Goal: Information Seeking & Learning: Check status

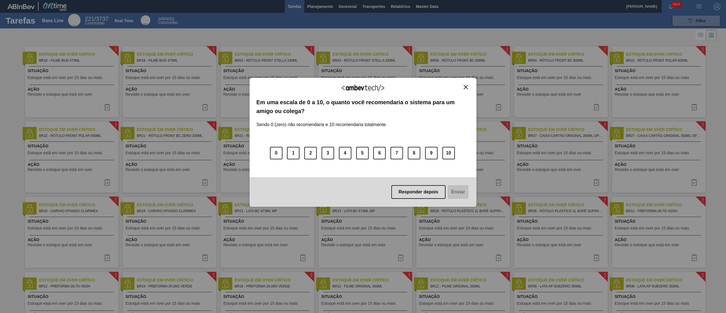
drag, startPoint x: 461, startPoint y: 95, endPoint x: 463, endPoint y: 88, distance: 6.7
click at [463, 90] on div "Agradecemos seu feedback!" at bounding box center [362, 91] width 213 height 13
click at [465, 85] on img "Close" at bounding box center [466, 87] width 4 height 4
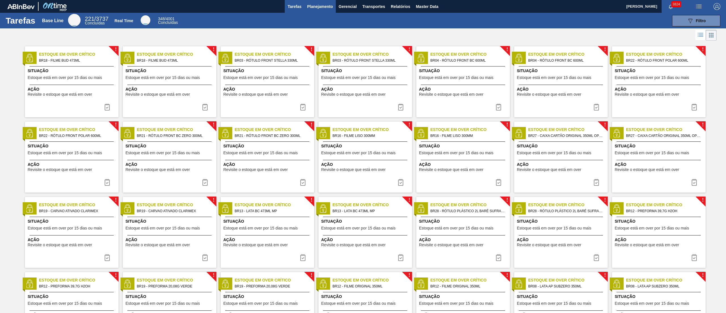
click at [332, 6] on span "Planejamento" at bounding box center [320, 6] width 26 height 7
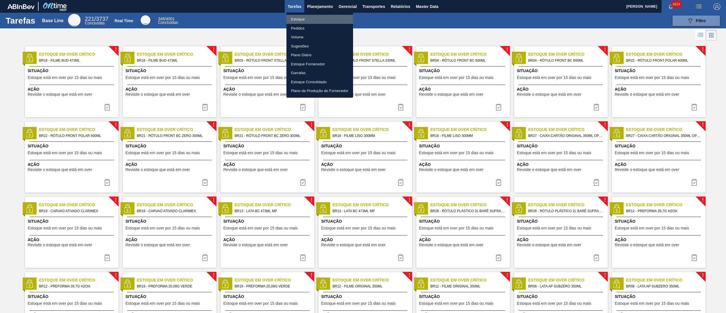
click at [293, 17] on li "Estoque" at bounding box center [319, 19] width 67 height 9
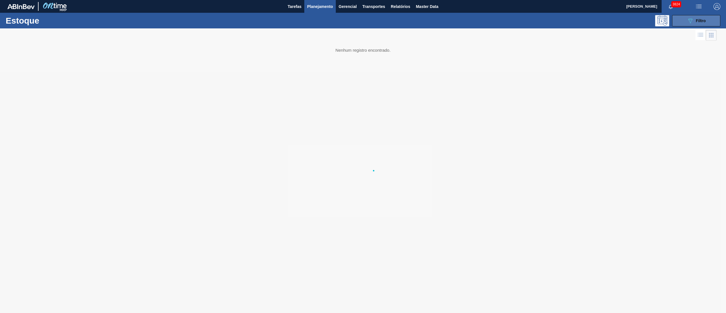
click at [676, 19] on button "089F7B8B-B2A5-4AFE-B5C0-19BA573D28AC Filtro" at bounding box center [696, 20] width 48 height 11
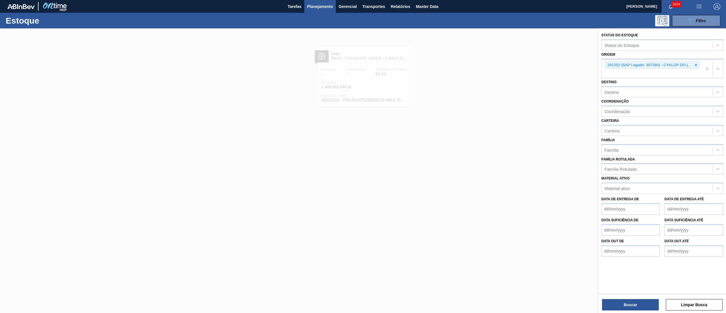
click at [696, 64] on icon at bounding box center [696, 65] width 2 height 2
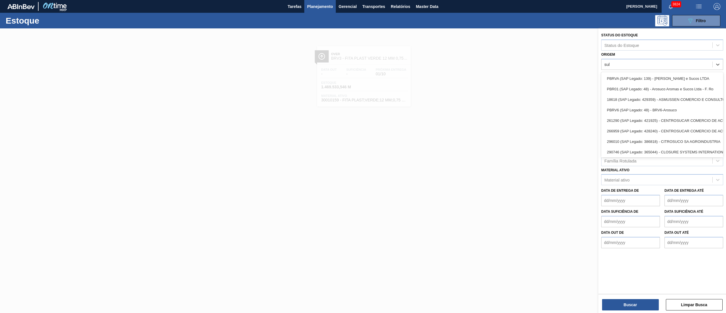
type input "sula"
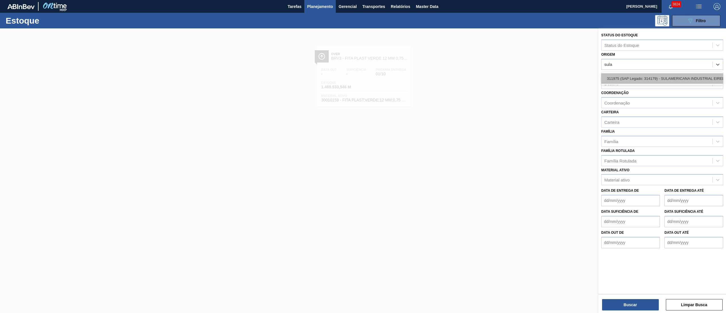
click at [689, 78] on div "311975 (SAP Legado: 314179) - SULAMERICANA INDUSTRIAL EIRELI EM-RECUPERACAO JUD…" at bounding box center [662, 78] width 122 height 10
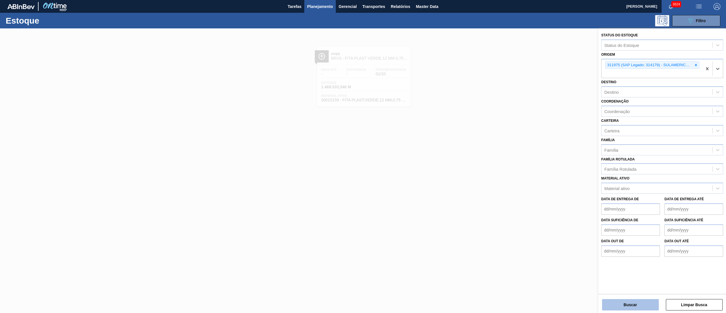
click at [628, 302] on button "Buscar" at bounding box center [630, 304] width 57 height 11
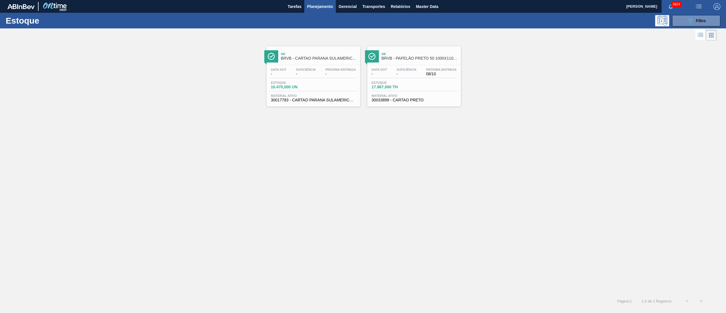
click at [392, 53] on span "Ok" at bounding box center [419, 53] width 77 height 3
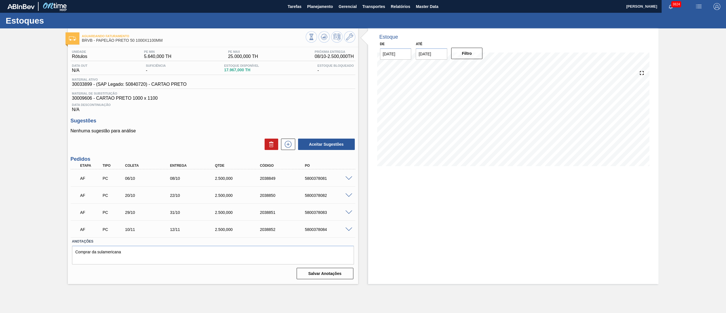
click at [348, 179] on span at bounding box center [348, 178] width 7 height 4
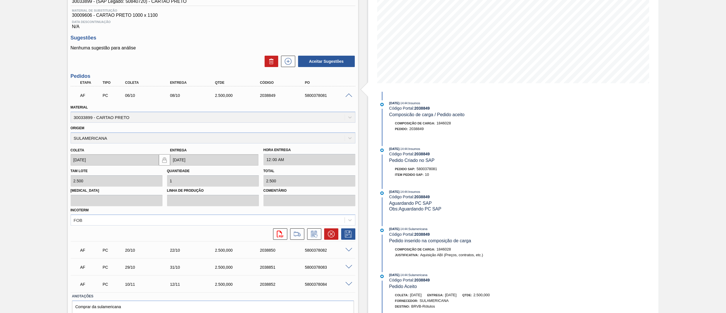
scroll to position [109, 0]
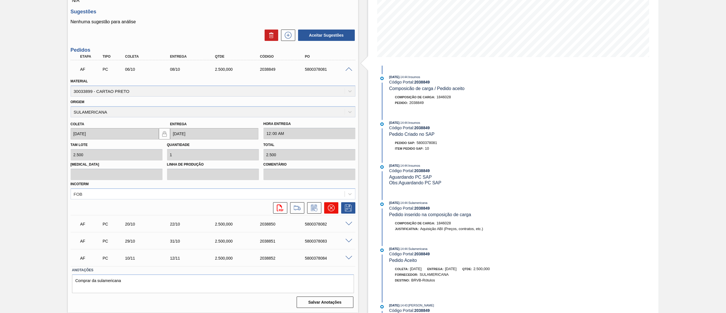
click at [330, 210] on icon at bounding box center [331, 207] width 7 height 7
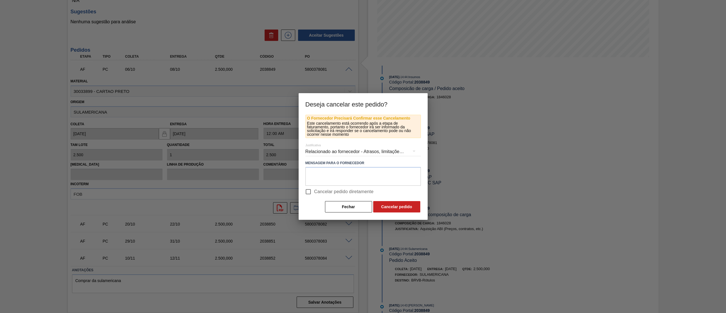
click at [309, 190] on input "Cancelar pedido diretamente" at bounding box center [308, 191] width 12 height 12
checkbox input "true"
click at [399, 209] on button "Cancelar pedido" at bounding box center [396, 206] width 47 height 11
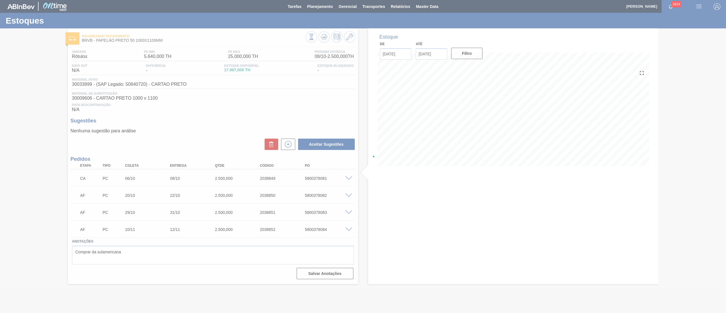
scroll to position [0, 0]
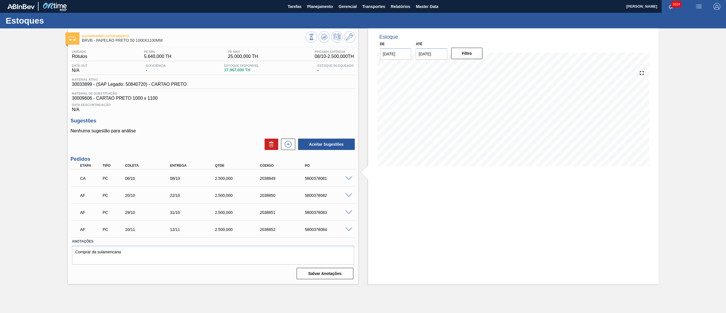
click at [346, 195] on span at bounding box center [348, 195] width 7 height 4
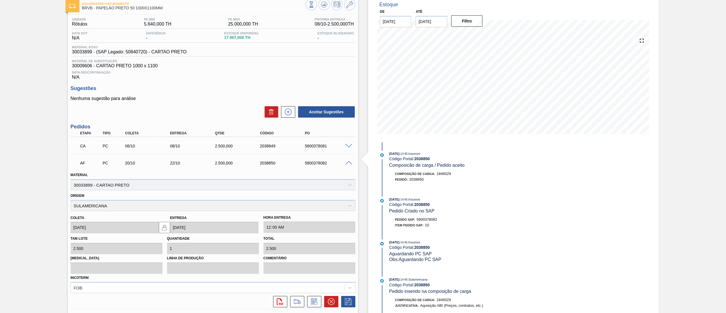
scroll to position [109, 0]
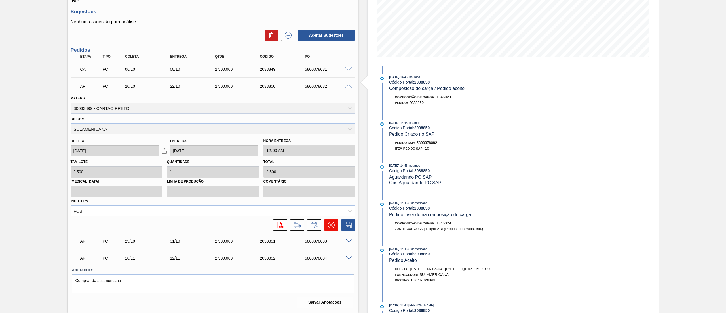
click at [330, 223] on icon at bounding box center [331, 224] width 7 height 7
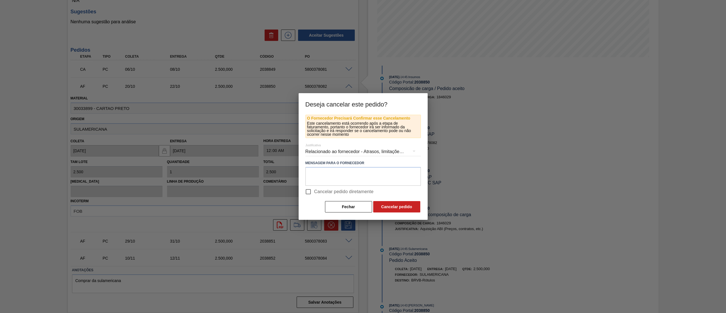
click at [318, 195] on label "Cancelar pedido diretamente" at bounding box center [337, 191] width 71 height 12
click at [314, 195] on input "Cancelar pedido diretamente" at bounding box center [308, 191] width 12 height 12
checkbox input "true"
click at [410, 210] on button "Cancelar pedido" at bounding box center [396, 206] width 47 height 11
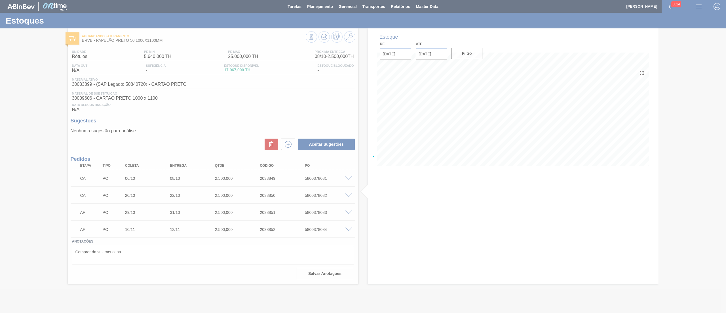
scroll to position [0, 0]
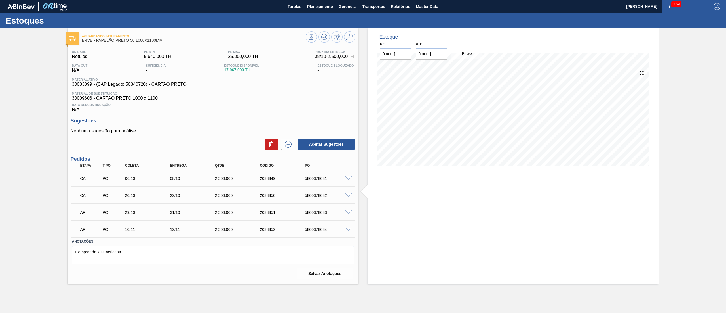
click at [346, 214] on div "5800378083" at bounding box center [328, 212] width 51 height 5
click at [350, 212] on span at bounding box center [348, 212] width 7 height 4
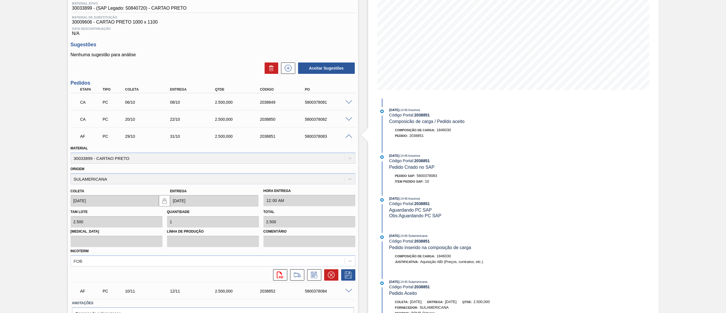
scroll to position [109, 0]
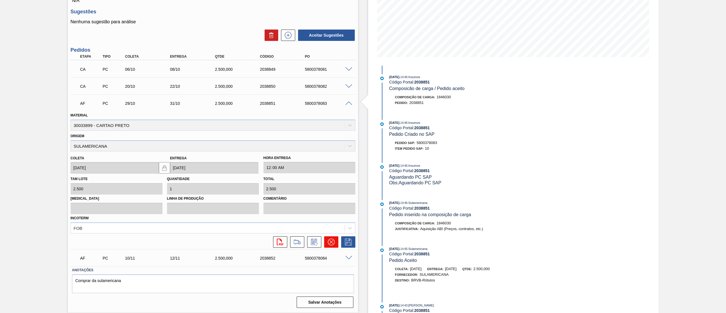
click at [334, 242] on icon at bounding box center [331, 241] width 7 height 7
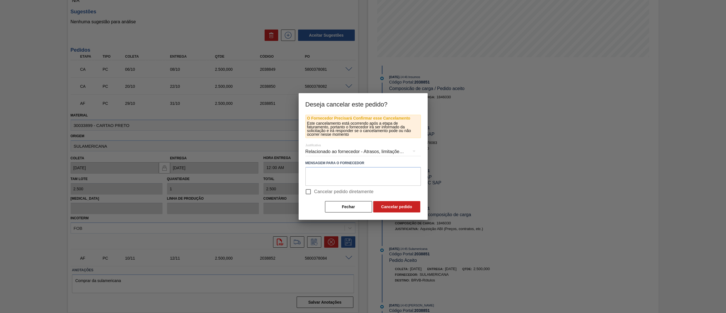
click at [312, 192] on input "Cancelar pedido diretamente" at bounding box center [308, 191] width 12 height 12
checkbox input "true"
click at [397, 205] on button "Cancelar pedido" at bounding box center [396, 206] width 47 height 11
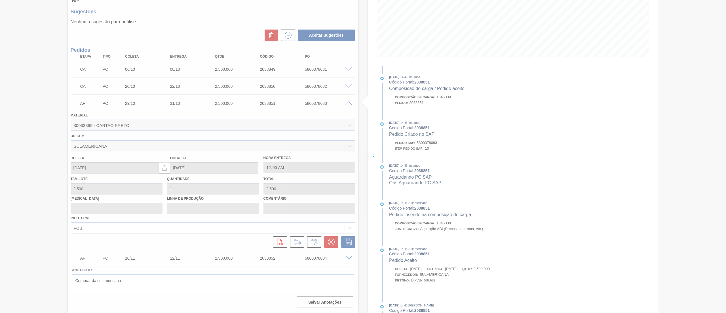
scroll to position [0, 0]
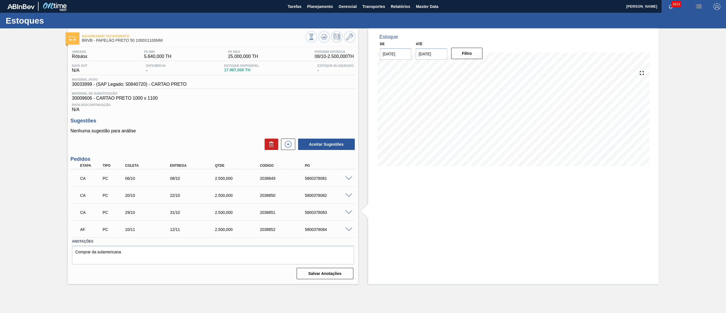
click at [349, 231] on span at bounding box center [348, 229] width 7 height 4
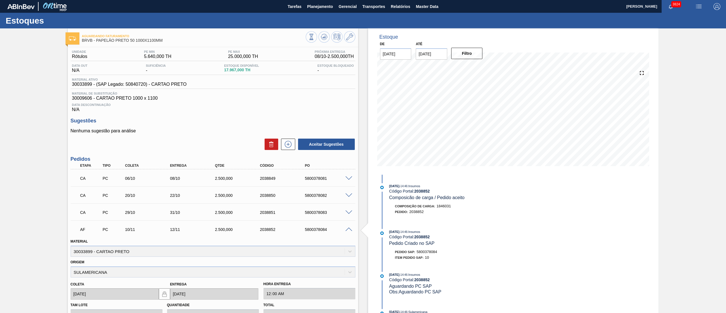
scroll to position [109, 0]
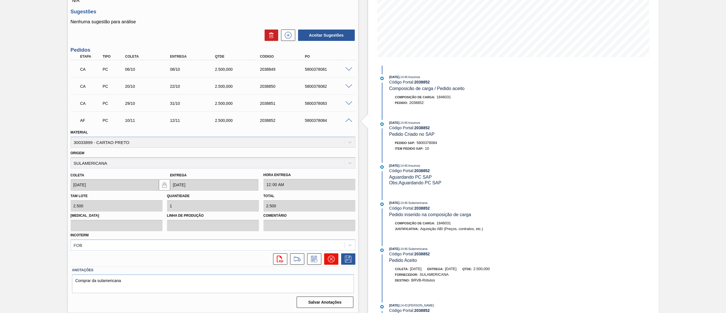
click at [328, 261] on icon at bounding box center [331, 258] width 7 height 7
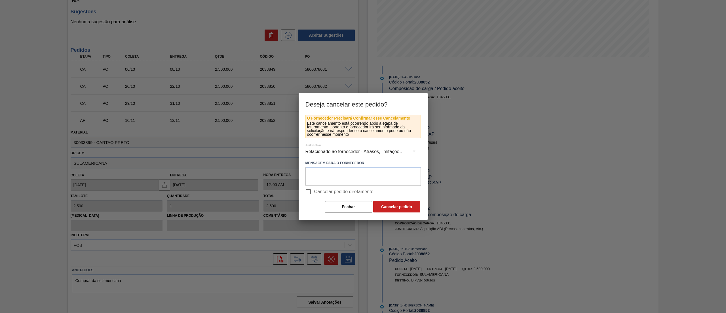
click at [323, 195] on label "Cancelar pedido diretamente" at bounding box center [337, 191] width 71 height 12
click at [314, 195] on input "Cancelar pedido diretamente" at bounding box center [308, 191] width 12 height 12
checkbox input "true"
click at [379, 207] on button "Cancelar pedido" at bounding box center [396, 206] width 47 height 11
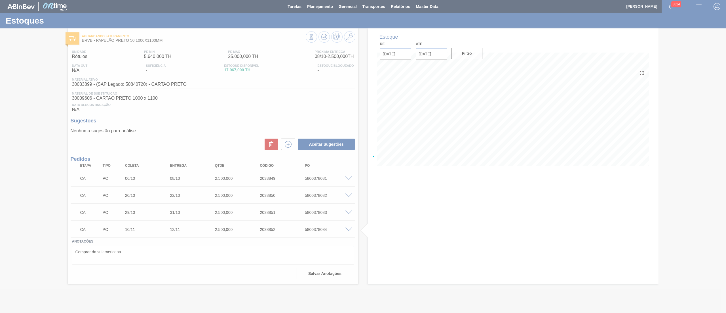
scroll to position [0, 0]
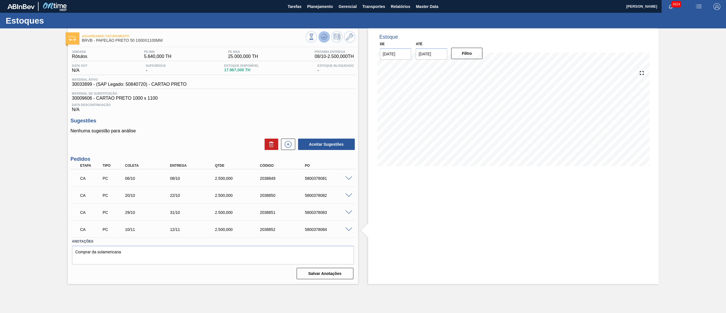
click at [321, 36] on icon at bounding box center [321, 36] width 1 height 1
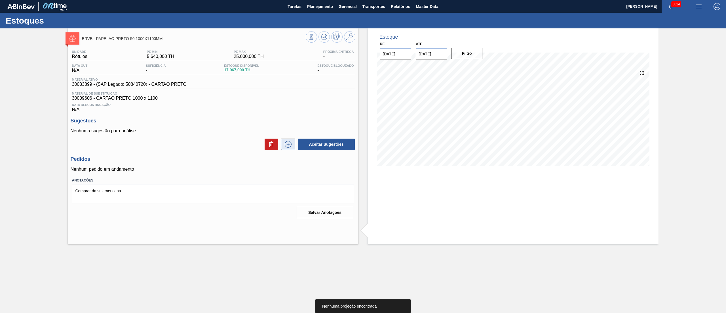
click at [288, 143] on icon at bounding box center [288, 144] width 9 height 7
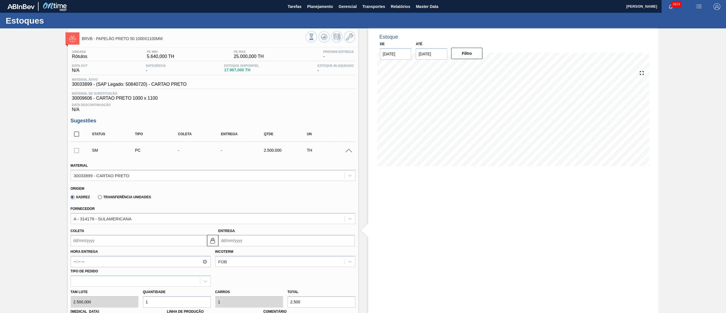
scroll to position [57, 0]
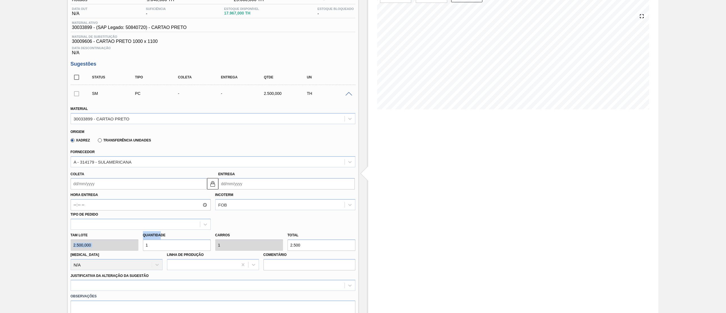
drag, startPoint x: 161, startPoint y: 239, endPoint x: 113, endPoint y: 238, distance: 48.8
click at [113, 238] on div "Tam lote 2.500,000 Quantidade 1 Carros 1 Total 2.500 Doca N/A Linha de Produção…" at bounding box center [212, 249] width 289 height 41
click at [170, 252] on div "Linha de Produção" at bounding box center [213, 259] width 92 height 19
click at [110, 243] on div "Tam lote 2.500,000 Quantidade 1 Carros 1 Total 2.500 Doca N/A Linha de Produção…" at bounding box center [212, 249] width 289 height 41
type input "4"
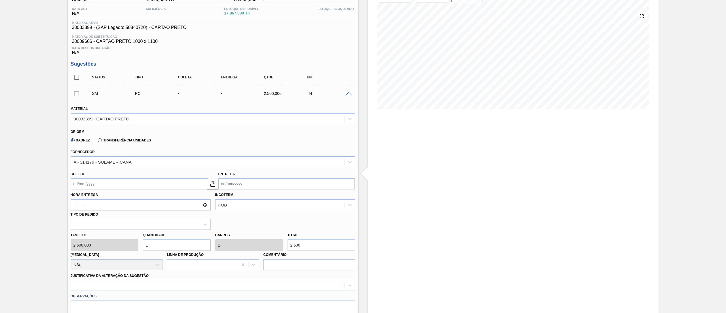
type input "4"
type input "10.000"
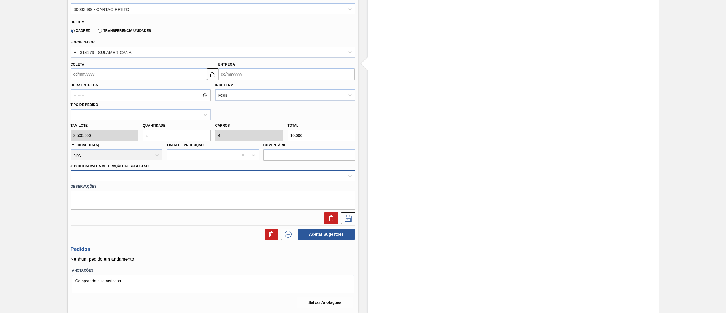
type input "4"
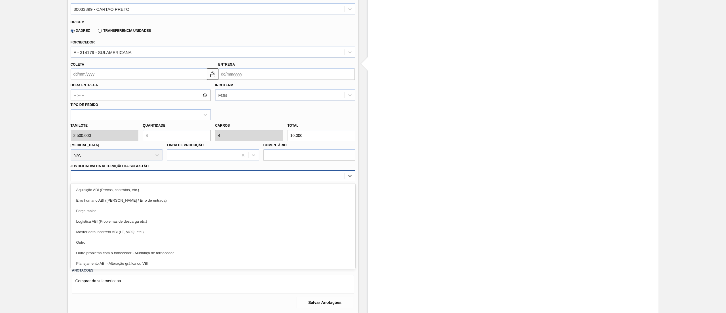
click at [86, 179] on div at bounding box center [208, 176] width 274 height 8
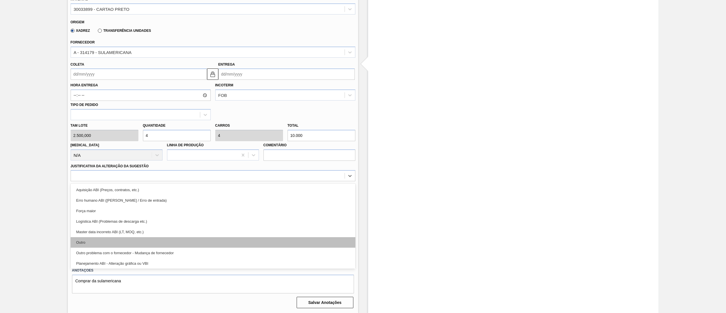
click at [90, 246] on div "Outro" at bounding box center [213, 242] width 285 height 10
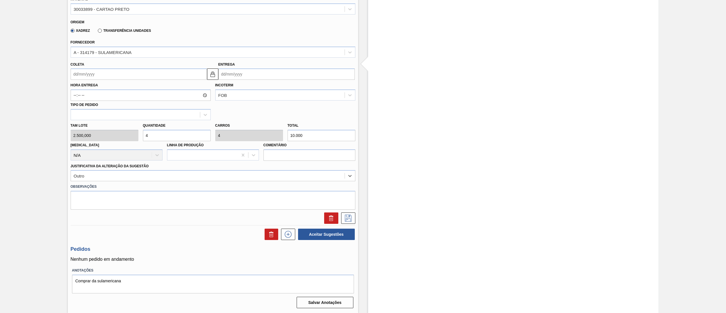
click at [107, 83] on label "Hora Entrega" at bounding box center [141, 85] width 140 height 8
click at [107, 89] on input "Hora Entrega" at bounding box center [141, 94] width 140 height 11
click at [106, 78] on input "Coleta" at bounding box center [139, 73] width 136 height 11
click at [102, 145] on div "1" at bounding box center [105, 143] width 8 height 8
type input "[DATE]"
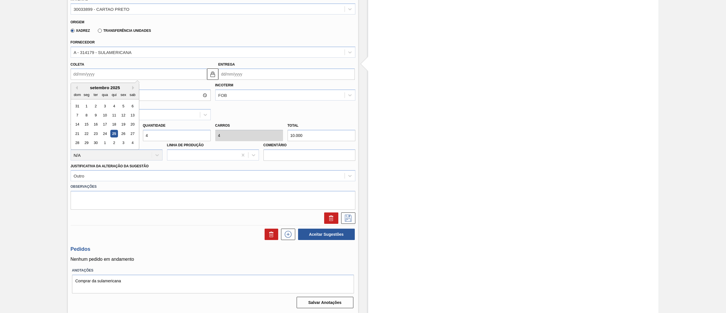
type input "[DATE]"
click at [344, 219] on icon at bounding box center [348, 217] width 9 height 7
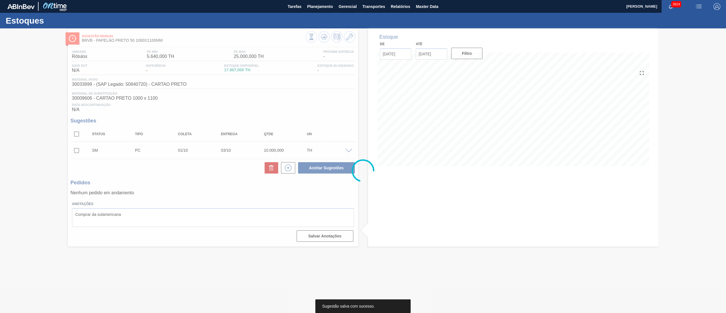
scroll to position [0, 0]
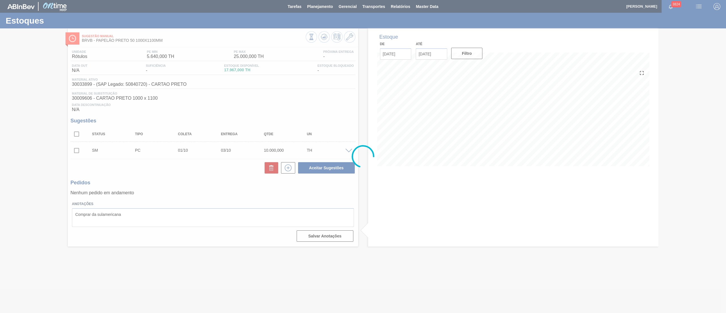
click at [75, 151] on div at bounding box center [363, 156] width 726 height 313
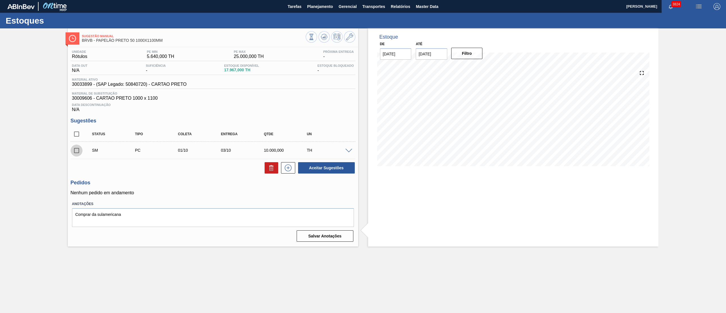
click at [75, 151] on input "checkbox" at bounding box center [77, 150] width 12 height 12
checkbox input "true"
drag, startPoint x: 320, startPoint y: 169, endPoint x: 284, endPoint y: 172, distance: 36.5
click at [290, 183] on div "Unidade Rótulos PE MIN 5.640,000 TH PE MAX 25.000,000 TH Próxima Entrega - Data…" at bounding box center [213, 145] width 290 height 196
click at [284, 172] on button at bounding box center [288, 167] width 14 height 11
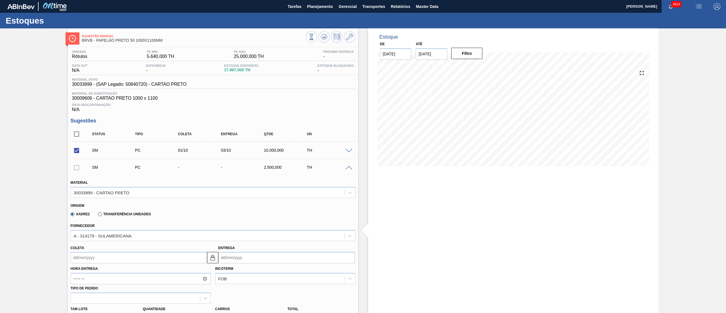
scroll to position [170, 0]
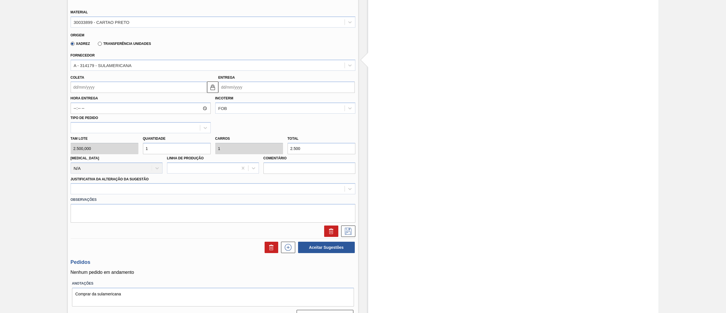
click at [91, 152] on div "Tam lote 2.500,000 Quantidade 1 Carros 1 Total 2.500 Doca N/A Linha de Produção…" at bounding box center [212, 153] width 289 height 41
type input "2"
type input "5.000"
type input "2"
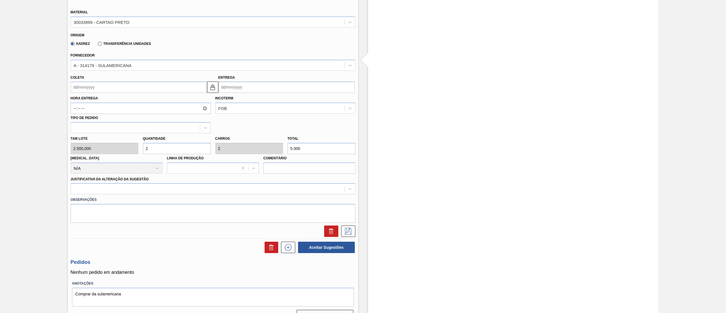
click at [77, 86] on input "Coleta" at bounding box center [139, 86] width 136 height 11
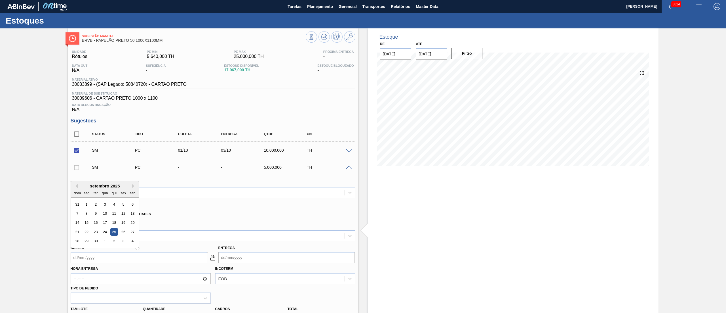
scroll to position [57, 0]
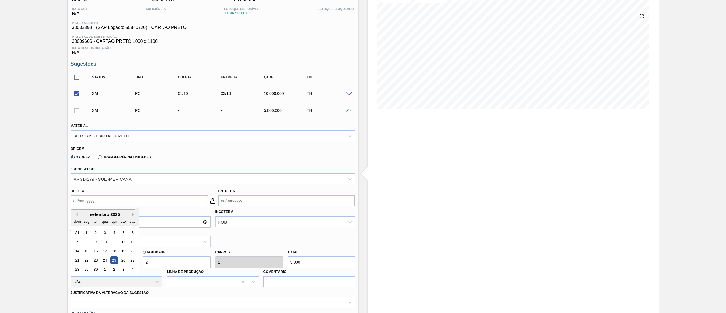
click at [133, 215] on button "Next Month" at bounding box center [134, 214] width 4 height 4
click at [108, 251] on div "15" at bounding box center [105, 251] width 8 height 8
type input "[DATE]"
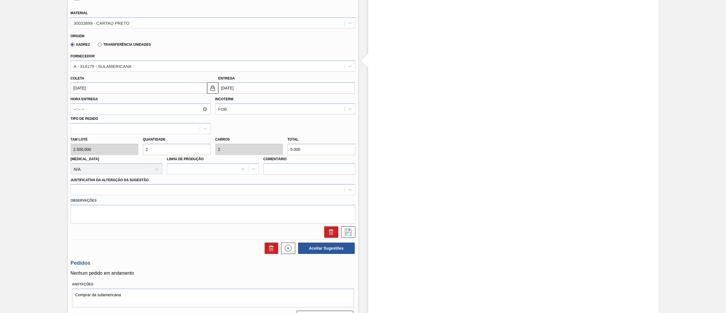
scroll to position [170, 0]
click at [92, 194] on div at bounding box center [213, 188] width 285 height 11
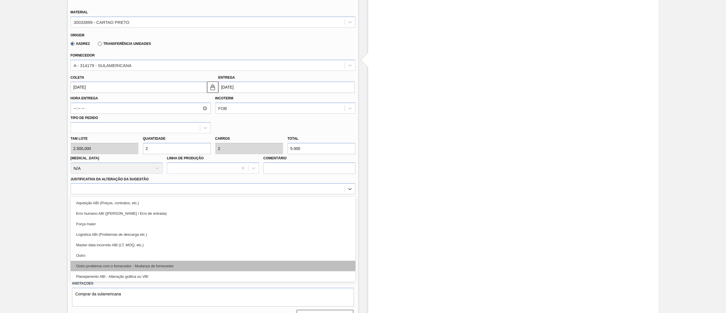
click at [92, 261] on div "Aquisição ABI (Preços, contratos, etc.) Erro humano ABI (Cálculo / Erro de entr…" at bounding box center [213, 238] width 285 height 85
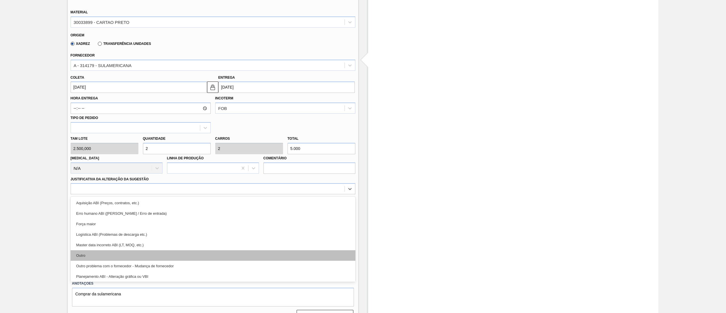
click at [135, 253] on div "Outro" at bounding box center [213, 255] width 285 height 10
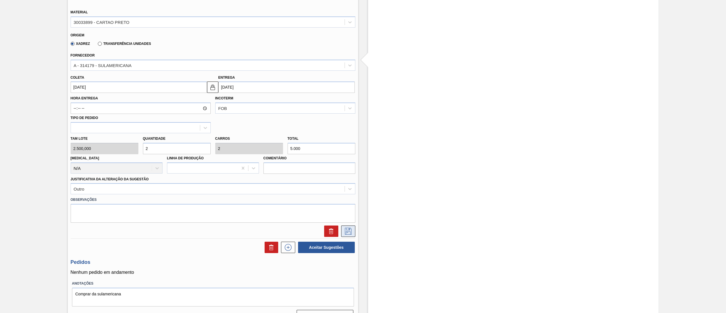
click at [350, 230] on icon at bounding box center [348, 230] width 9 height 7
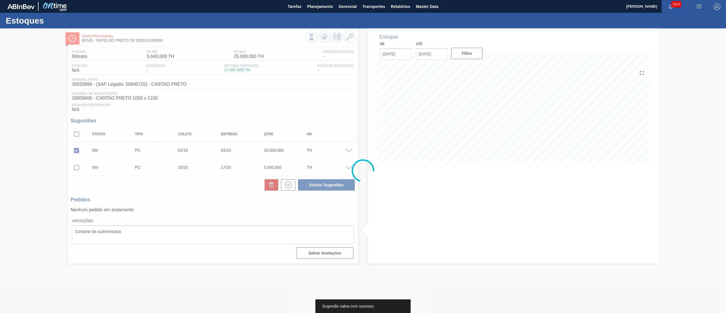
scroll to position [0, 0]
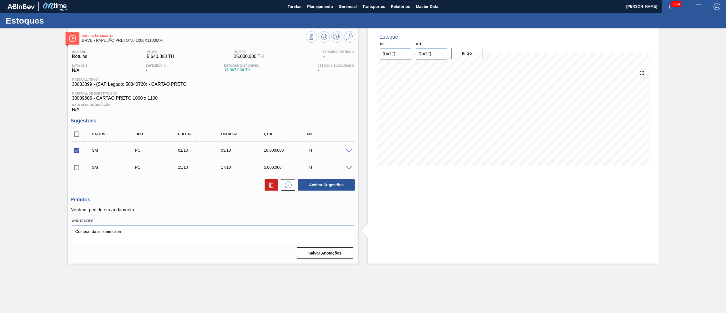
click at [76, 131] on input "checkbox" at bounding box center [77, 134] width 12 height 12
checkbox input "true"
click at [327, 180] on button "Aceitar Sugestões" at bounding box center [326, 184] width 57 height 11
checkbox input "false"
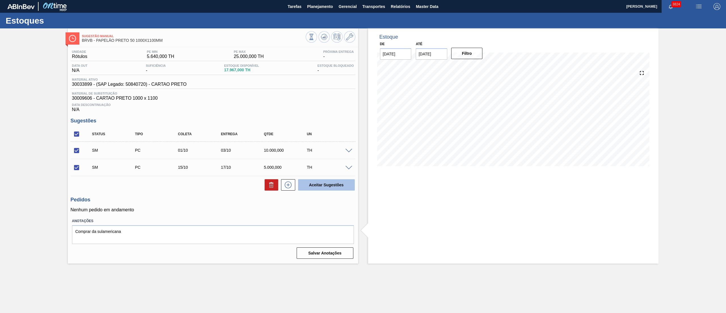
checkbox input "false"
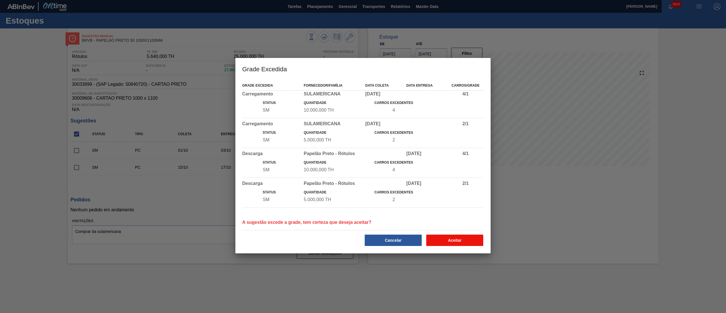
drag, startPoint x: 448, startPoint y: 237, endPoint x: 451, endPoint y: 243, distance: 6.9
click at [451, 243] on button "Aceitar" at bounding box center [454, 239] width 57 height 11
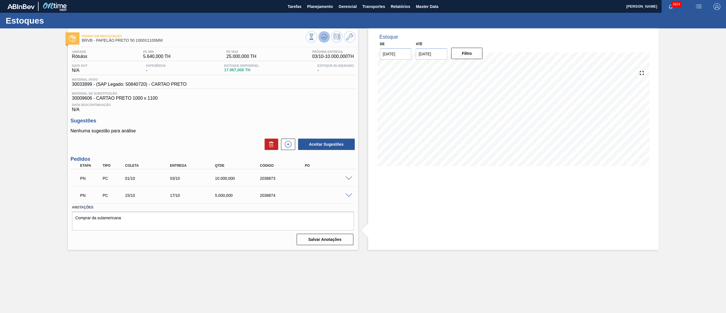
click at [324, 37] on icon at bounding box center [324, 37] width 1 height 1
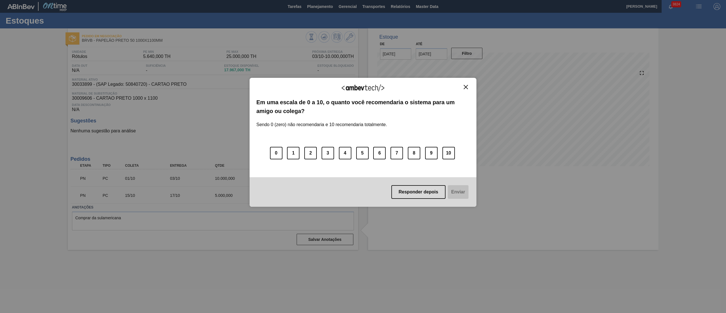
click at [467, 87] on img "Close" at bounding box center [466, 87] width 4 height 4
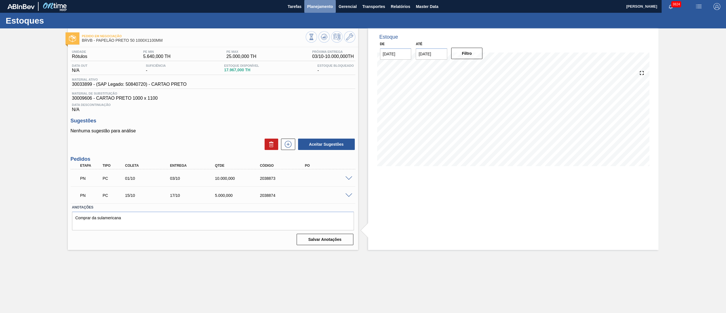
click at [315, 7] on span "Planejamento" at bounding box center [320, 6] width 26 height 7
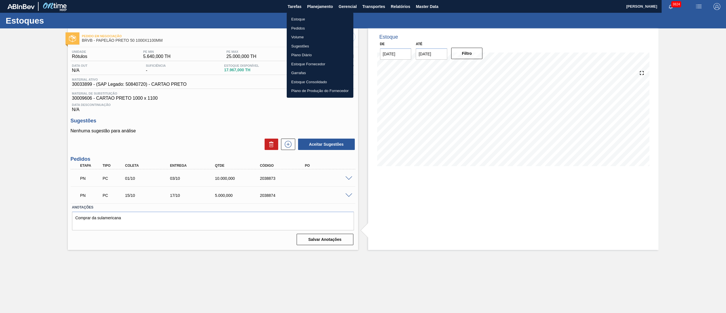
click at [300, 16] on li "Estoque" at bounding box center [320, 19] width 67 height 9
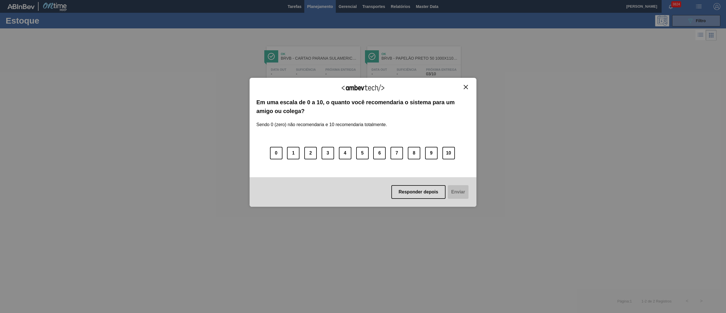
click at [464, 87] on img "Close" at bounding box center [466, 87] width 4 height 4
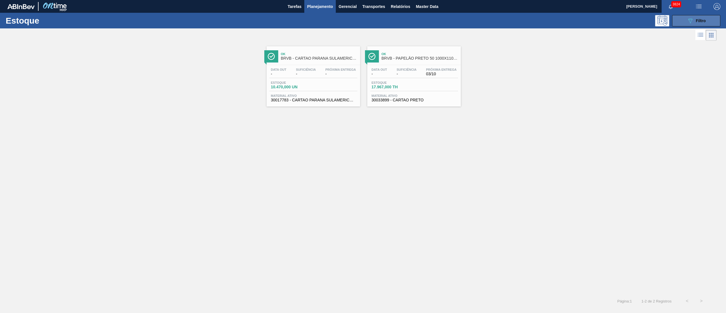
click at [682, 22] on button "089F7B8B-B2A5-4AFE-B5C0-19BA573D28AC Filtro" at bounding box center [696, 20] width 48 height 11
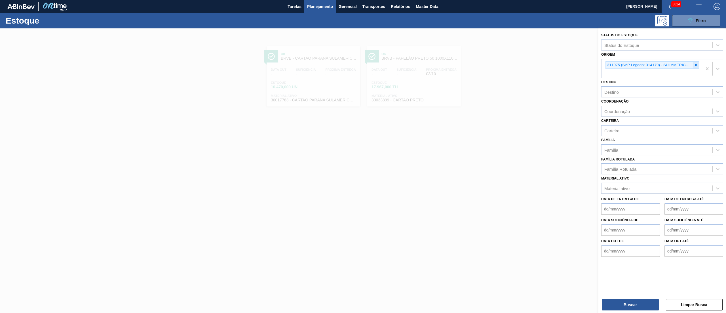
click at [696, 63] on icon at bounding box center [696, 65] width 4 height 4
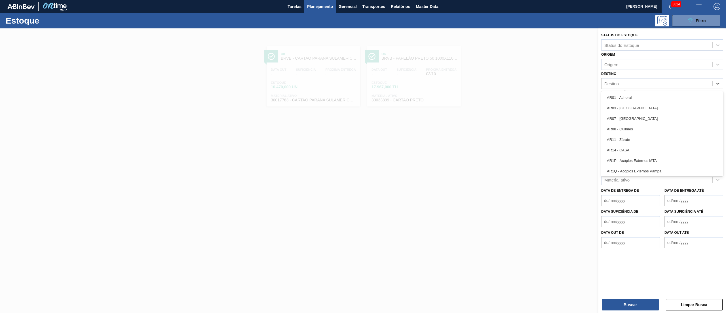
click at [604, 79] on div "Destino" at bounding box center [657, 83] width 111 height 8
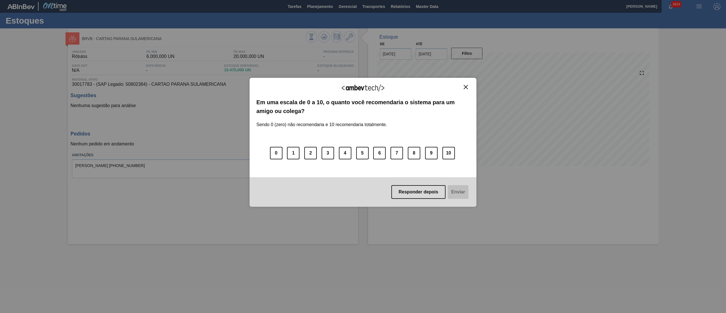
click at [463, 89] on div "Agradecemos seu feedback!" at bounding box center [362, 91] width 213 height 13
click at [465, 87] on img "Close" at bounding box center [466, 87] width 4 height 4
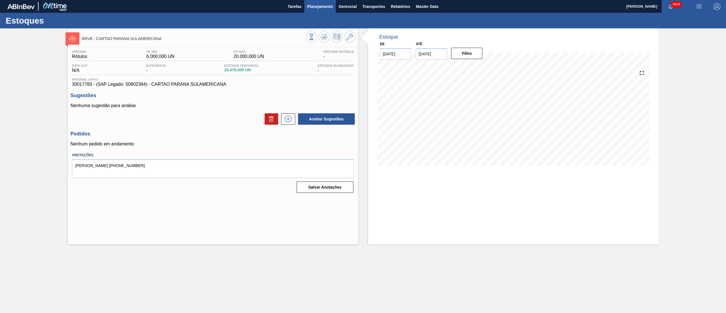
click at [328, 11] on button "Planejamento" at bounding box center [319, 6] width 31 height 13
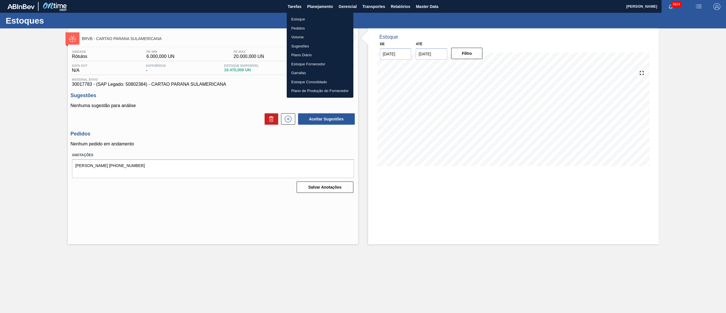
click at [291, 18] on li "Estoque" at bounding box center [320, 19] width 67 height 9
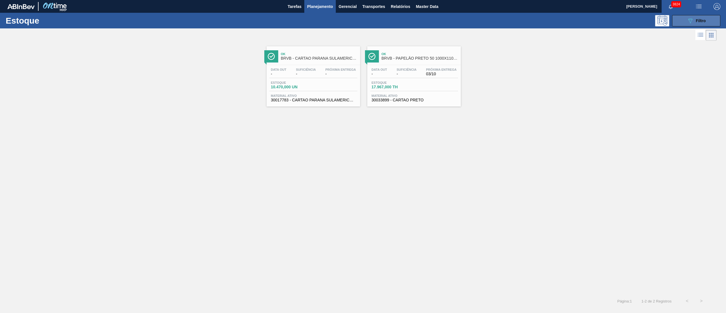
click at [703, 17] on div "089F7B8B-B2A5-4AFE-B5C0-19BA573D28AC Filtro" at bounding box center [696, 20] width 19 height 7
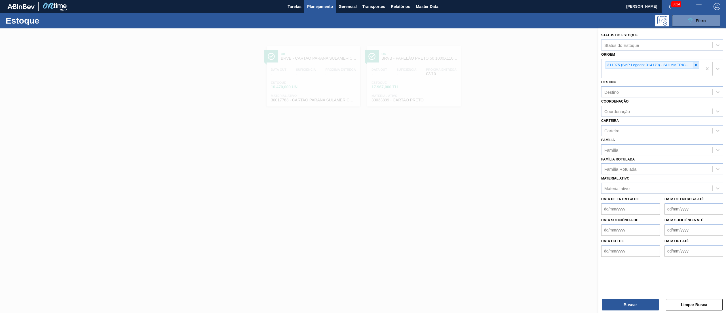
click at [695, 66] on icon at bounding box center [696, 65] width 4 height 4
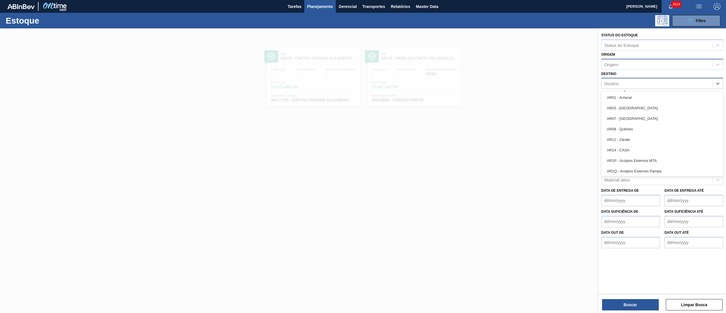
click at [611, 83] on div "Destino" at bounding box center [611, 83] width 14 height 5
type input "vidro"
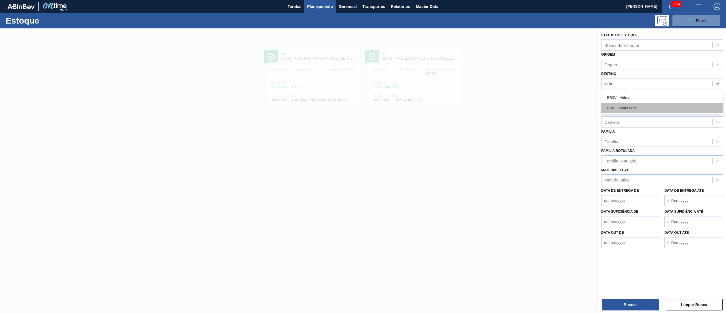
click at [643, 108] on div "BRV3 - Vidros Rio" at bounding box center [662, 108] width 122 height 10
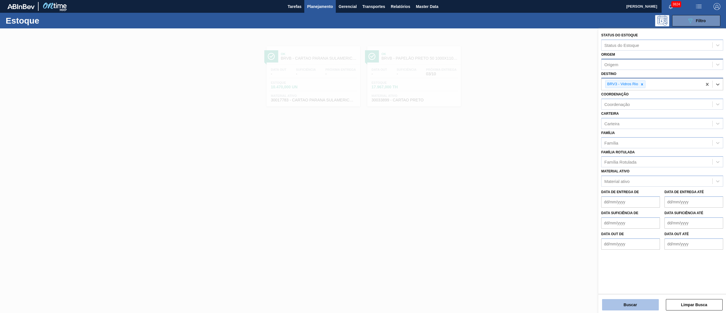
click at [621, 307] on button "Buscar" at bounding box center [630, 304] width 57 height 11
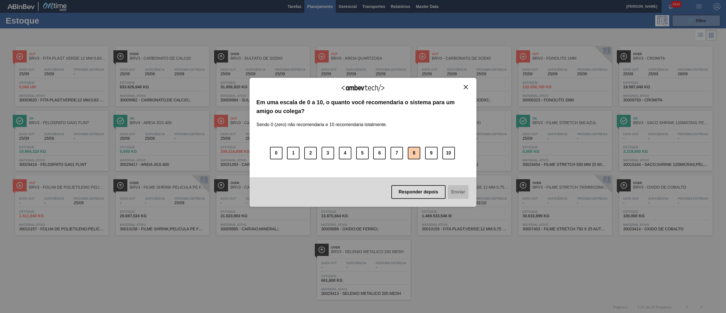
click at [417, 153] on button "8" at bounding box center [414, 153] width 12 height 12
click at [457, 197] on button "Enviar" at bounding box center [458, 192] width 22 height 14
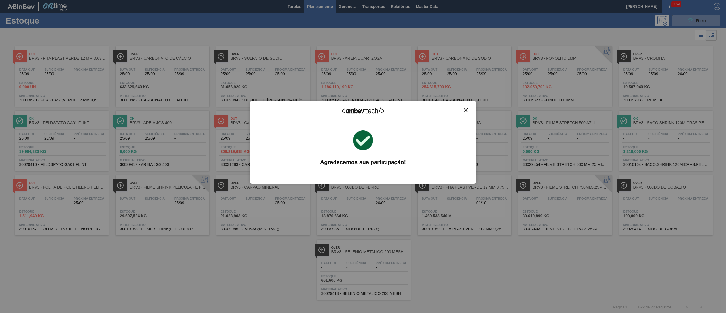
click at [462, 105] on div "Agradecemos seu feedback! Em uma escala de 0 a 10, o quanto você recomendaria o…" at bounding box center [363, 142] width 227 height 83
click at [467, 115] on div "Agradecemos seu feedback!" at bounding box center [362, 114] width 213 height 13
click at [465, 110] on img "Close" at bounding box center [466, 110] width 4 height 4
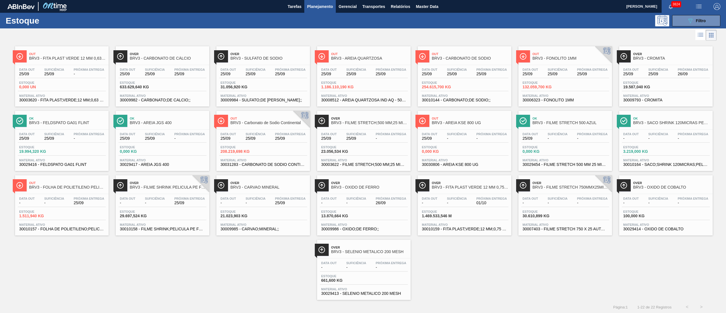
click at [204, 278] on div "Out BRV3 - FITA PLAST VERDE 12 MM 0,63 MM 2000 M Data out 25/09 Suficiência 25/…" at bounding box center [363, 171] width 726 height 258
click at [659, 147] on span "Estoque" at bounding box center [643, 146] width 40 height 3
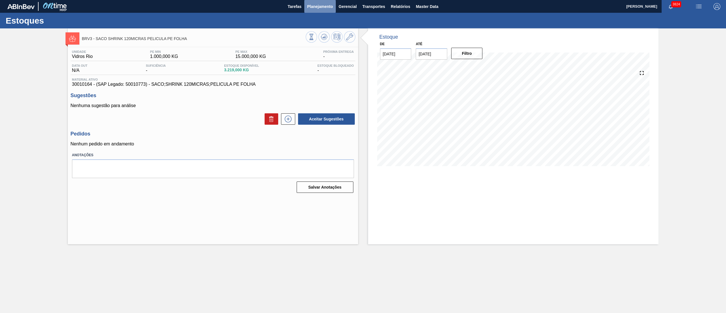
click at [330, 9] on span "Planejamento" at bounding box center [320, 6] width 26 height 7
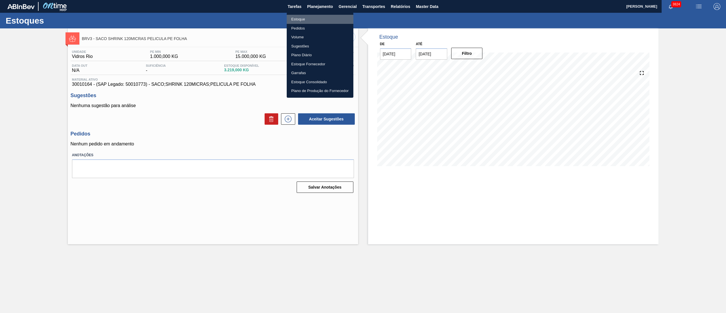
click at [313, 19] on li "Estoque" at bounding box center [320, 19] width 67 height 9
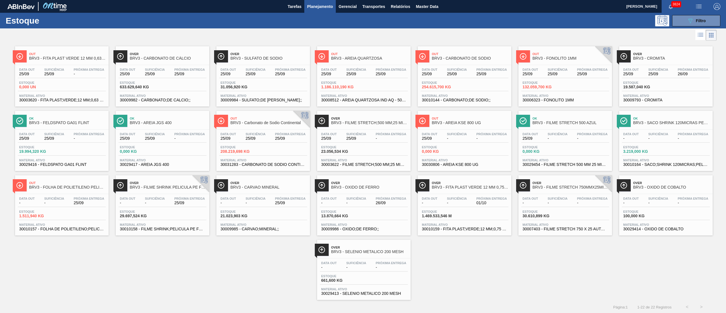
click at [173, 90] on div "Estoque 633.629,640 KG" at bounding box center [163, 86] width 88 height 10
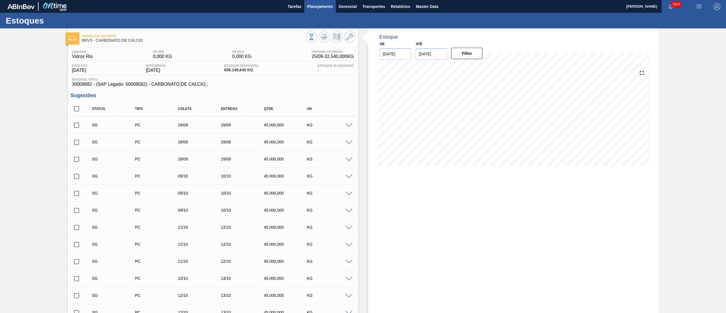
click at [321, 5] on span "Planejamento" at bounding box center [320, 6] width 26 height 7
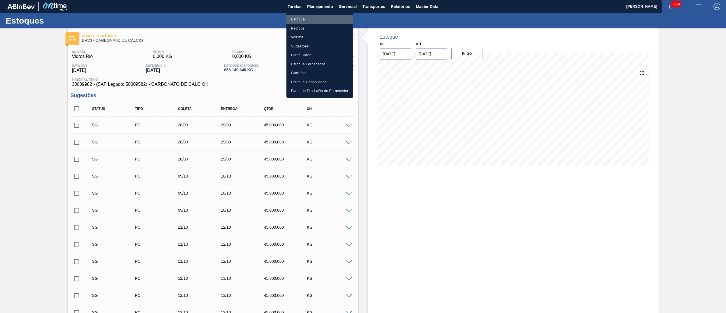
click at [304, 16] on li "Estoque" at bounding box center [319, 19] width 67 height 9
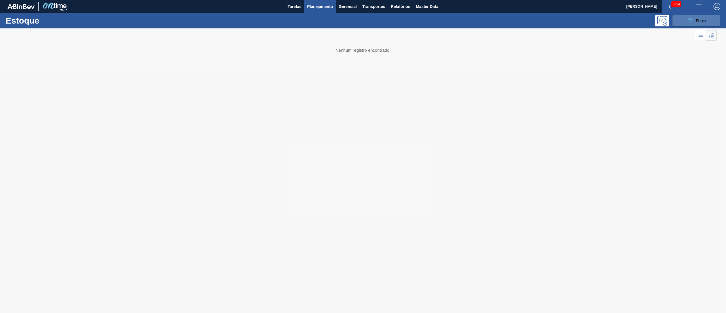
click at [699, 20] on span "Filtro" at bounding box center [701, 20] width 10 height 5
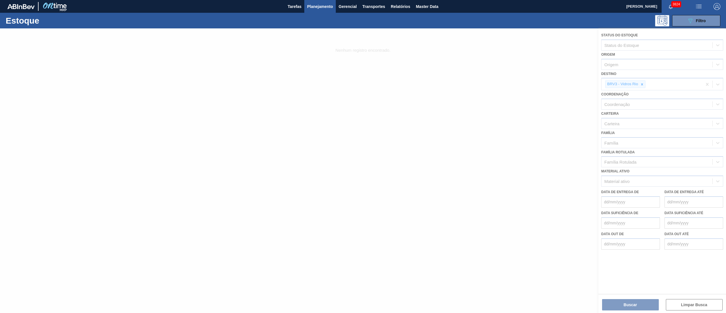
click at [458, 84] on div at bounding box center [363, 170] width 726 height 284
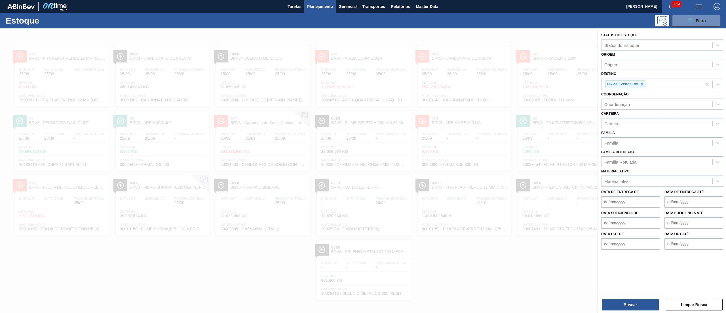
click at [63, 271] on div at bounding box center [363, 184] width 726 height 313
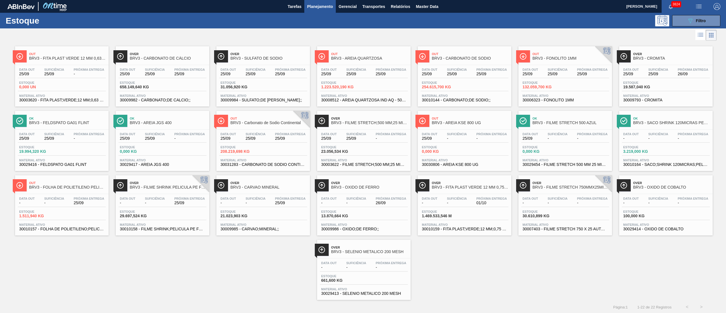
click at [453, 206] on div "Data out - Suficiência - Próxima Entrega 01/10" at bounding box center [465, 202] width 88 height 10
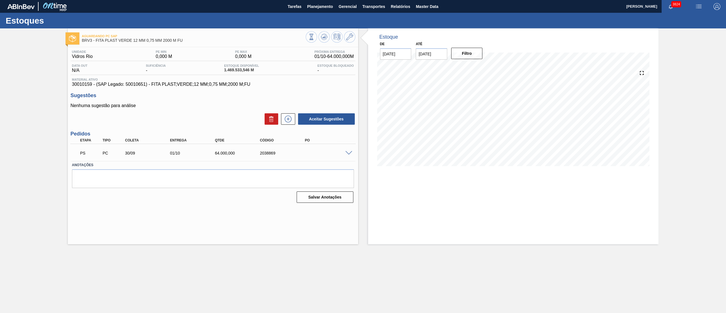
click at [346, 152] on span at bounding box center [348, 153] width 7 height 4
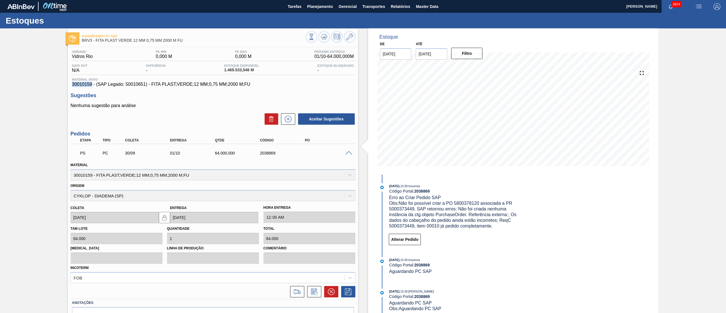
drag, startPoint x: 73, startPoint y: 86, endPoint x: 91, endPoint y: 82, distance: 18.9
click at [91, 82] on span "30010159 - (SAP Legado: 50010651) - FITA PLAST;VERDE;12 MM;0,75 MM;2000 M;FU" at bounding box center [213, 84] width 282 height 5
copy span "30010159"
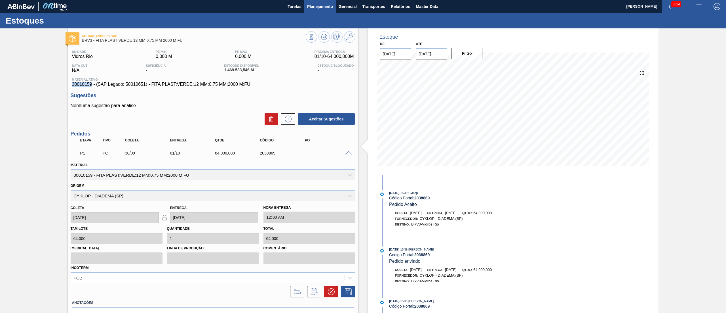
click at [317, 10] on button "Planejamento" at bounding box center [319, 6] width 31 height 13
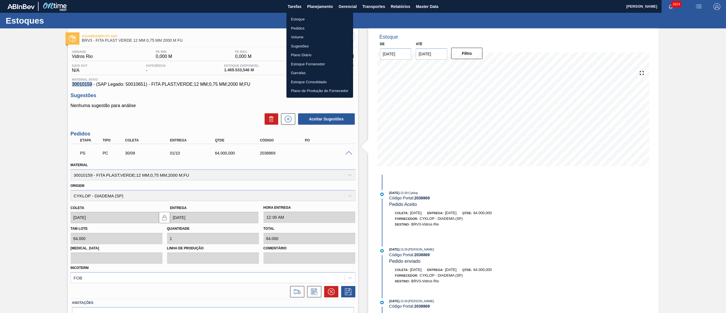
drag, startPoint x: 302, startPoint y: 16, endPoint x: 509, endPoint y: 301, distance: 352.0
click at [302, 16] on li "Estoque" at bounding box center [319, 19] width 67 height 9
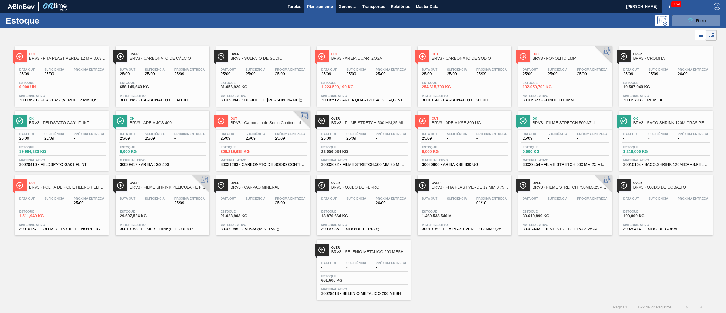
click at [339, 53] on span "Out" at bounding box center [369, 53] width 77 height 3
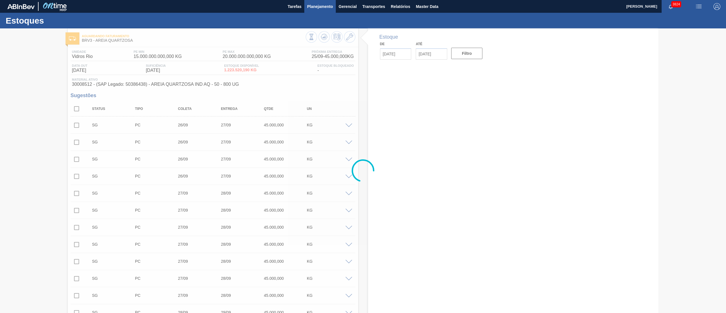
type input "[DATE]"
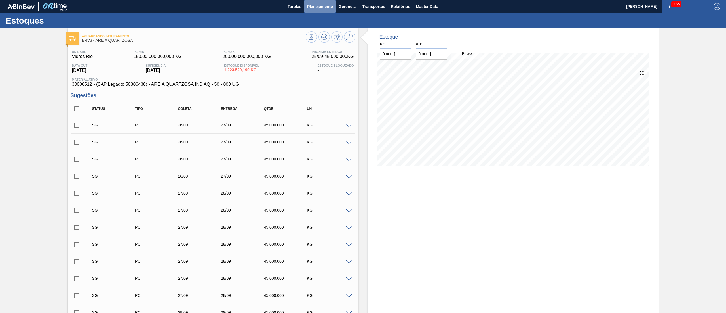
click at [313, 11] on button "Planejamento" at bounding box center [319, 6] width 31 height 13
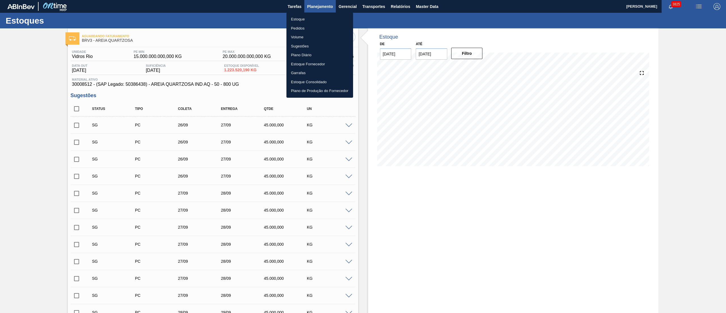
click at [290, 18] on li "Estoque" at bounding box center [319, 19] width 67 height 9
click at [298, 18] on li "Estoque" at bounding box center [319, 19] width 67 height 9
